Goal: Navigation & Orientation: Find specific page/section

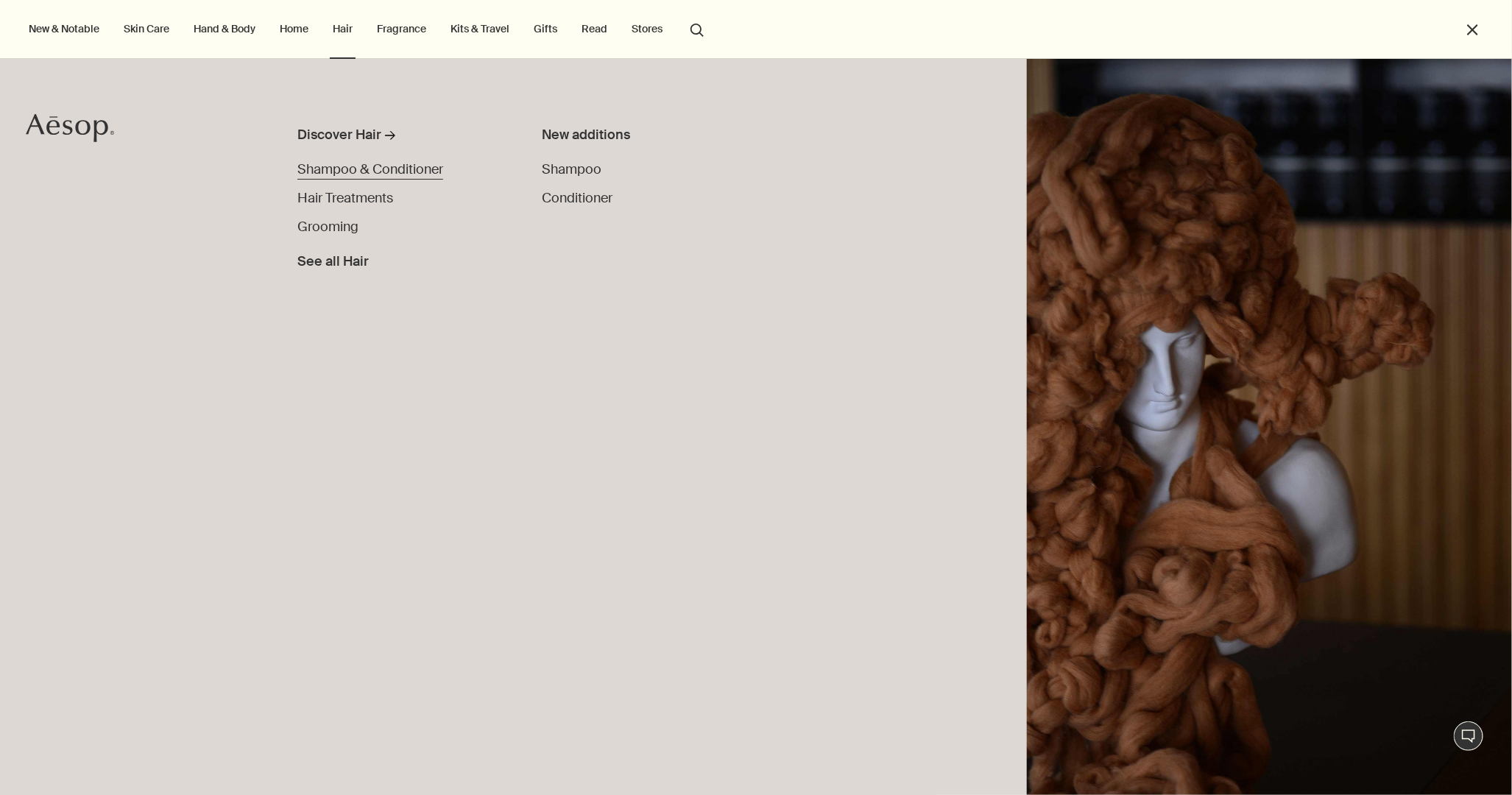
click at [366, 176] on span "Shampoo & Conditioner" at bounding box center [370, 169] width 146 height 18
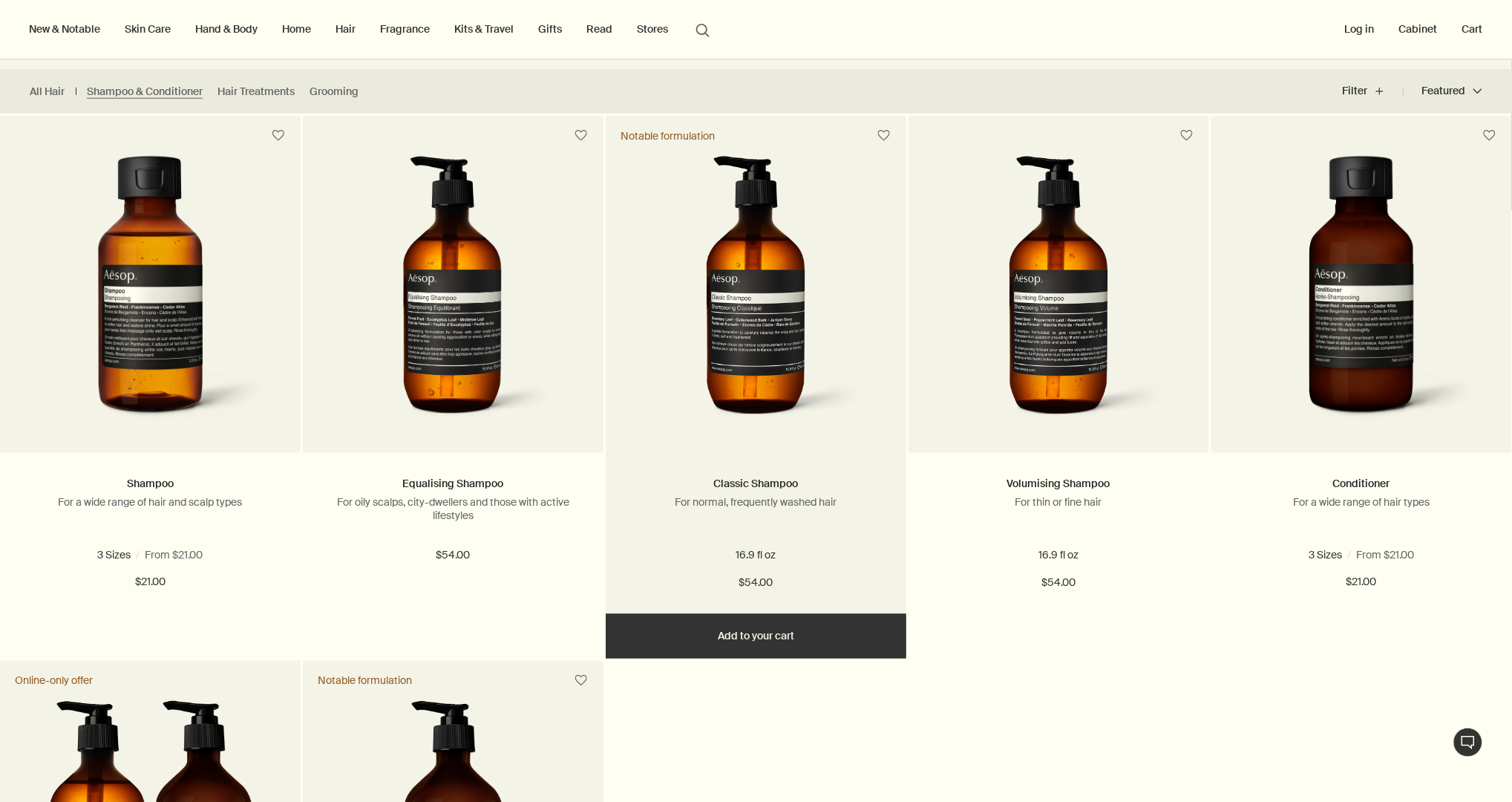
scroll to position [353, 0]
